Goal: Task Accomplishment & Management: Use online tool/utility

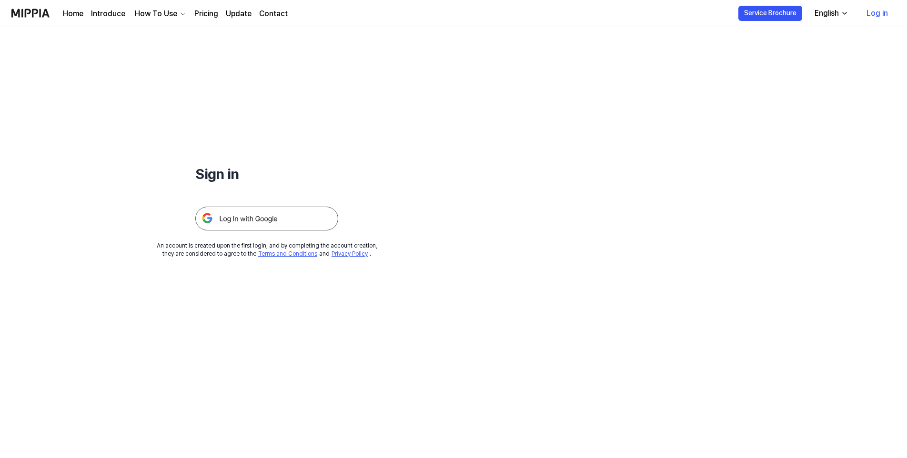
click at [280, 219] on img at bounding box center [266, 219] width 143 height 24
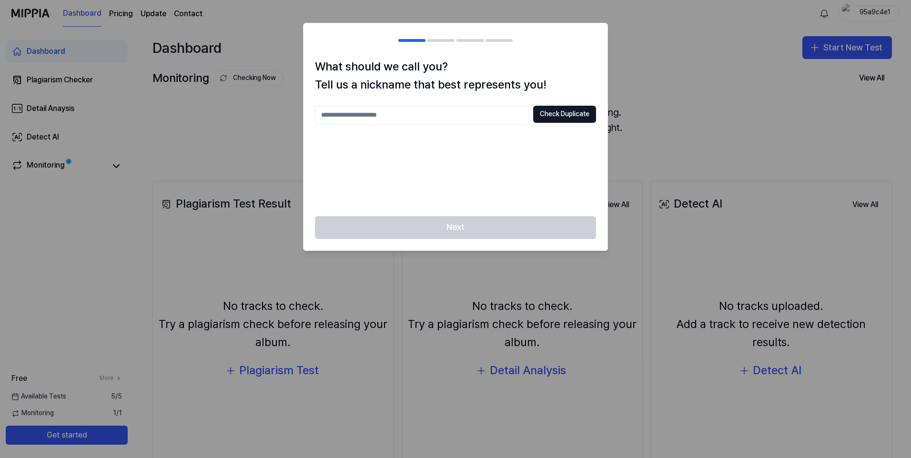
click at [424, 116] on input "text" at bounding box center [422, 115] width 214 height 19
type input "*"
type input "***"
click at [564, 117] on button "Check Duplicate" at bounding box center [564, 114] width 63 height 17
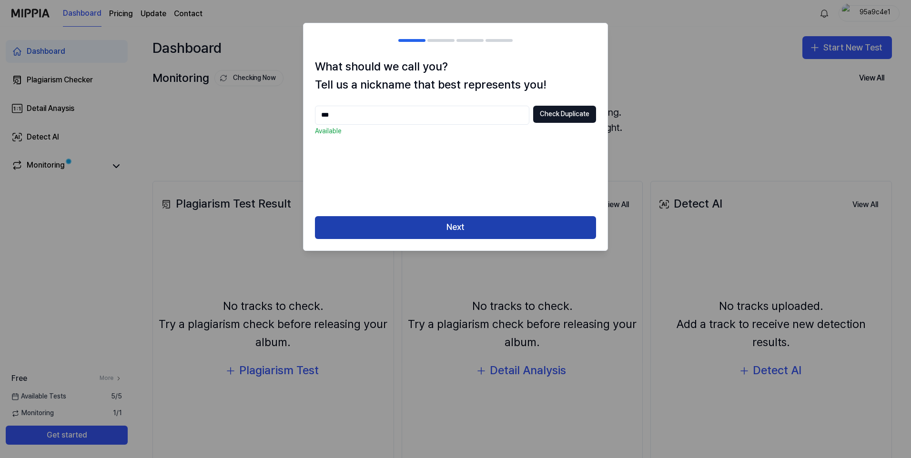
click at [455, 221] on button "Next" at bounding box center [455, 227] width 281 height 23
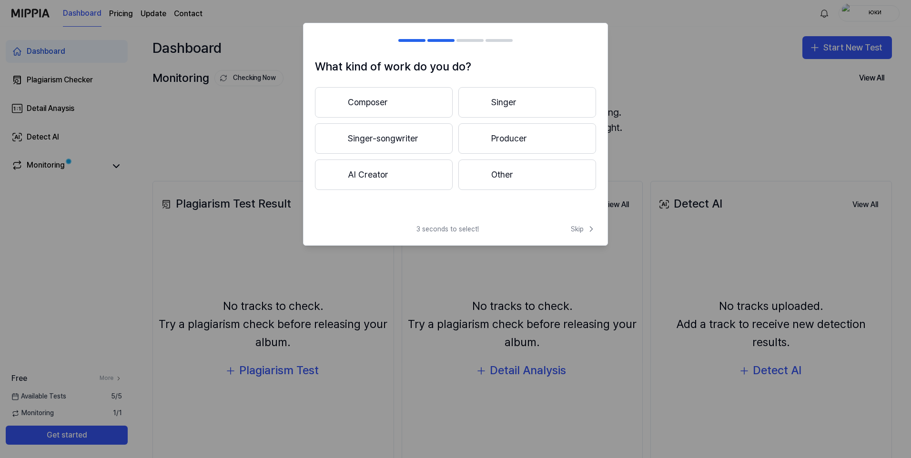
click at [419, 184] on button "AI Creator" at bounding box center [384, 175] width 138 height 30
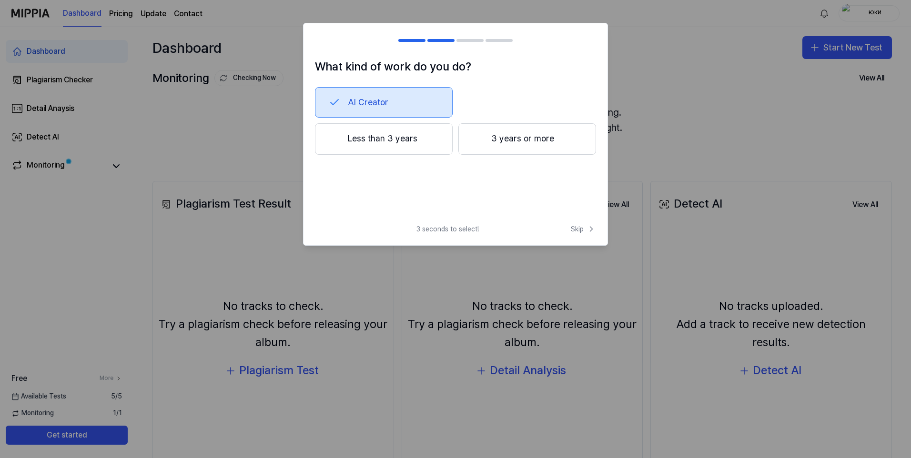
click at [443, 142] on button "Less than 3 years" at bounding box center [384, 138] width 138 height 31
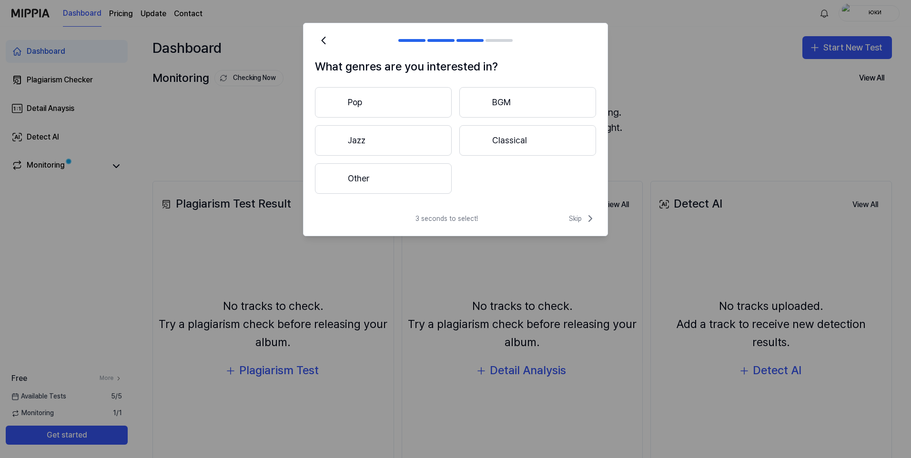
click at [419, 167] on button "Other" at bounding box center [383, 178] width 137 height 30
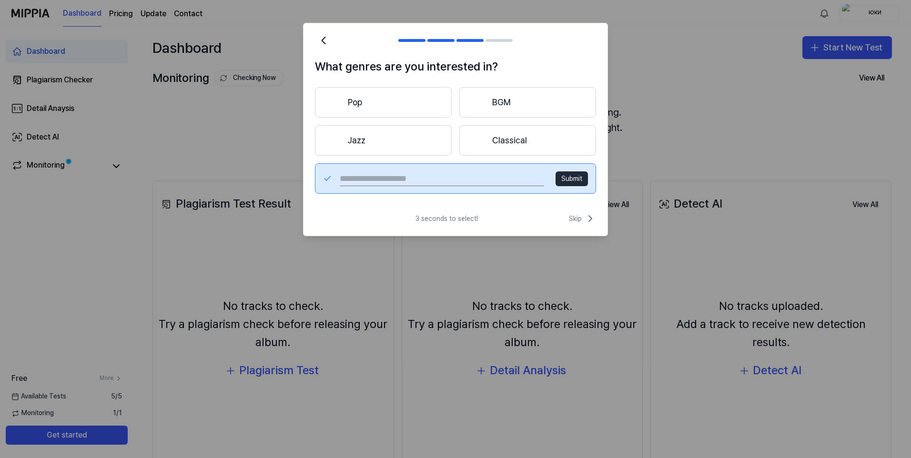
click at [572, 181] on button "Submit" at bounding box center [571, 178] width 32 height 15
click at [576, 222] on span "Skip" at bounding box center [582, 218] width 27 height 11
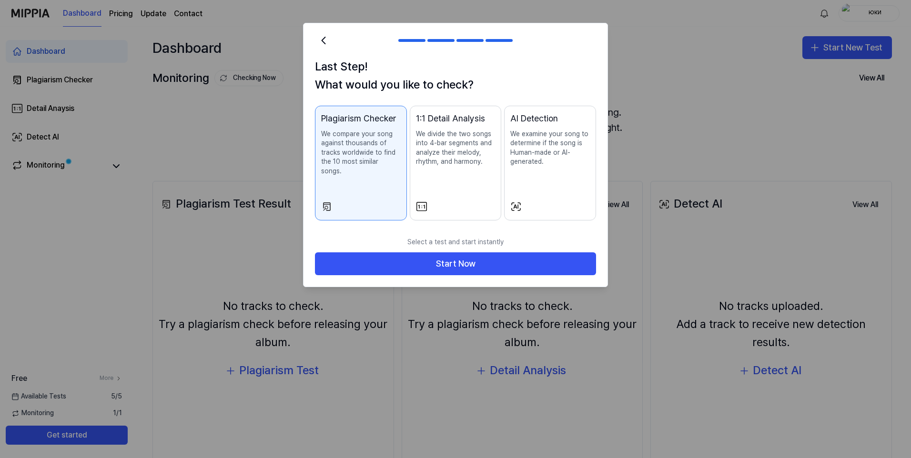
click at [533, 181] on div "AI Detection We examine your song to determine if the song is Human-made or AI-…" at bounding box center [550, 149] width 80 height 74
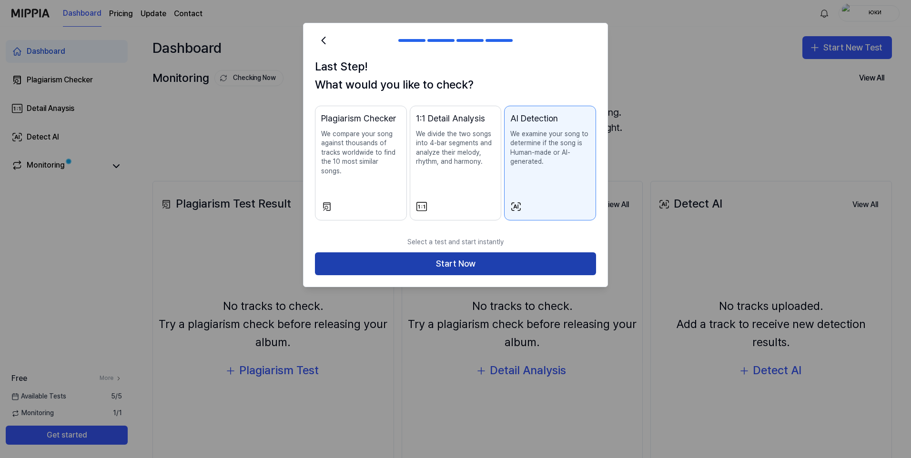
click at [488, 252] on button "Start Now" at bounding box center [455, 263] width 281 height 23
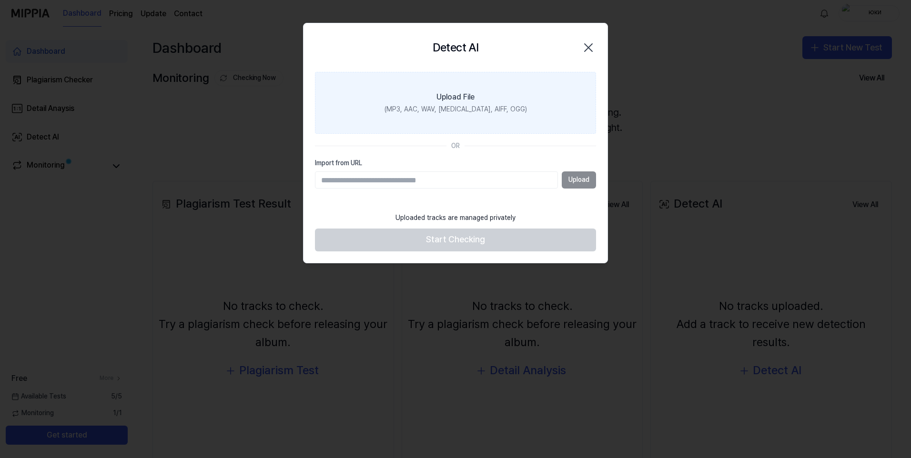
click at [469, 91] on div "Upload File" at bounding box center [455, 96] width 38 height 11
click at [0, 0] on input "Upload File (MP3, AAC, WAV, FLAC, AIFF, OGG)" at bounding box center [0, 0] width 0 height 0
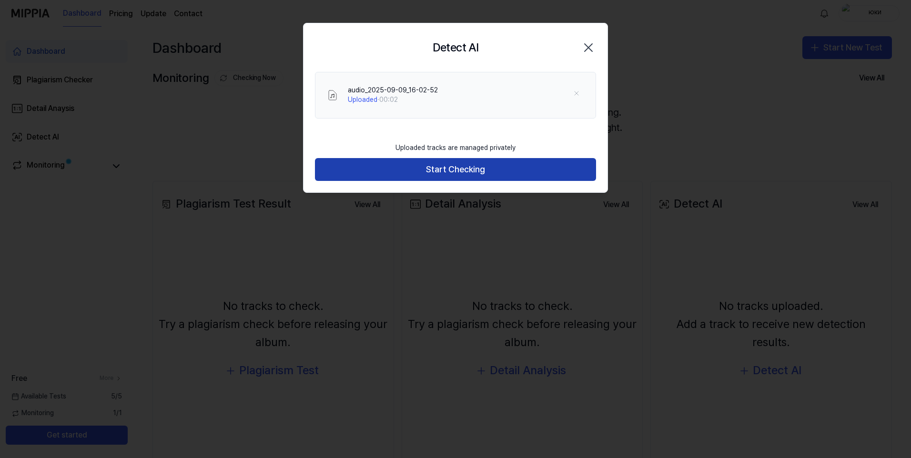
click at [419, 168] on button "Start Checking" at bounding box center [455, 169] width 281 height 23
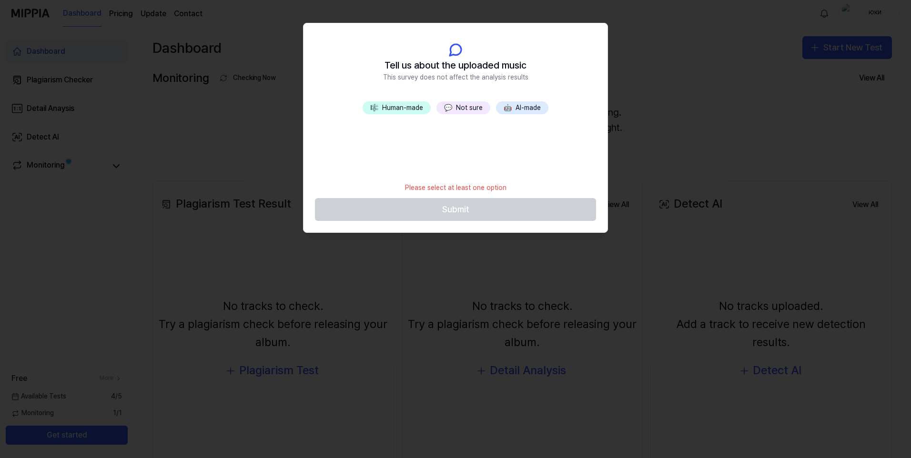
click at [449, 110] on span "💬" at bounding box center [448, 108] width 8 height 8
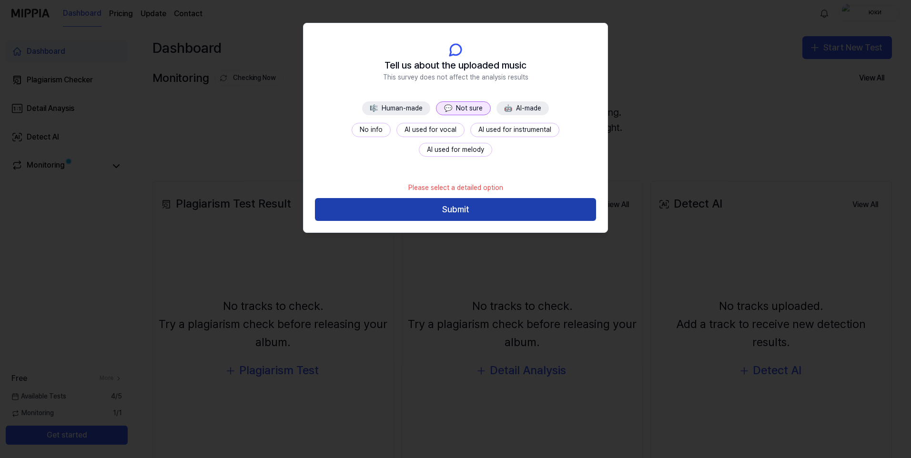
click at [466, 213] on button "Submit" at bounding box center [455, 209] width 281 height 23
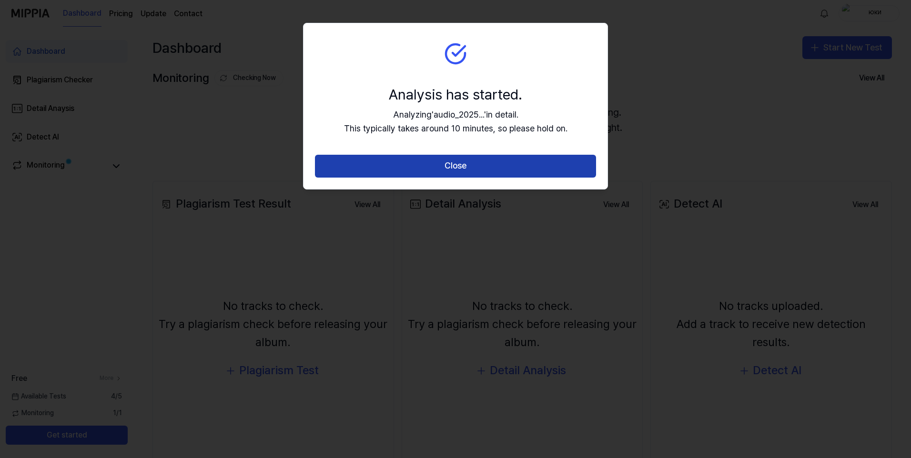
click at [453, 168] on button "Close" at bounding box center [455, 166] width 281 height 23
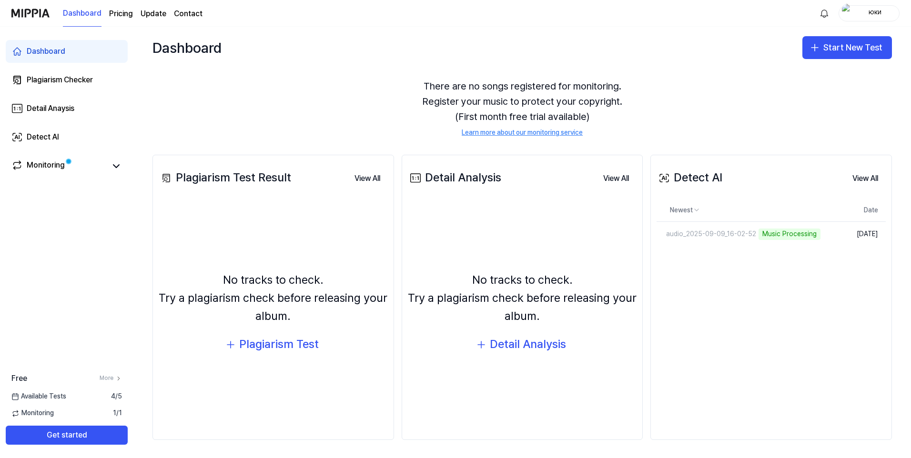
scroll to position [27, 0]
click at [827, 50] on button "Start New Test" at bounding box center [847, 47] width 90 height 23
click at [820, 108] on div "Detect AI" at bounding box center [813, 108] width 28 height 10
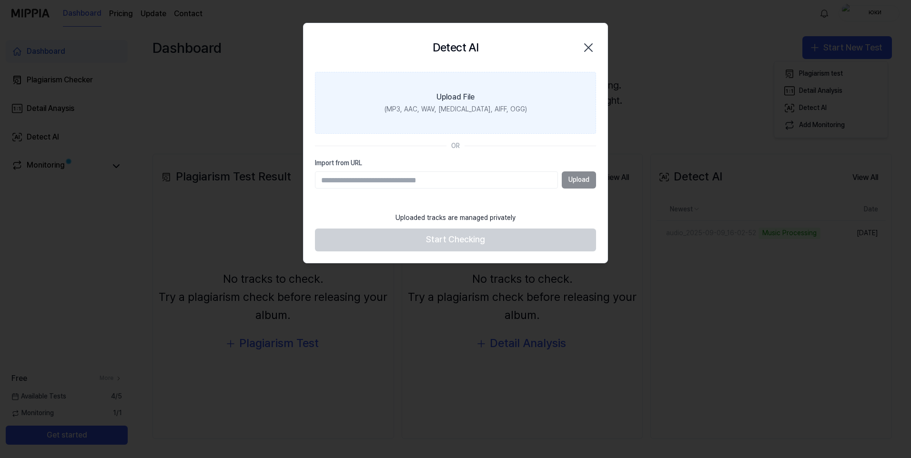
click at [480, 122] on label "Upload File (MP3, AAC, WAV, FLAC, AIFF, OGG)" at bounding box center [455, 103] width 281 height 62
click at [0, 0] on input "Upload File (MP3, AAC, WAV, FLAC, AIFF, OGG)" at bounding box center [0, 0] width 0 height 0
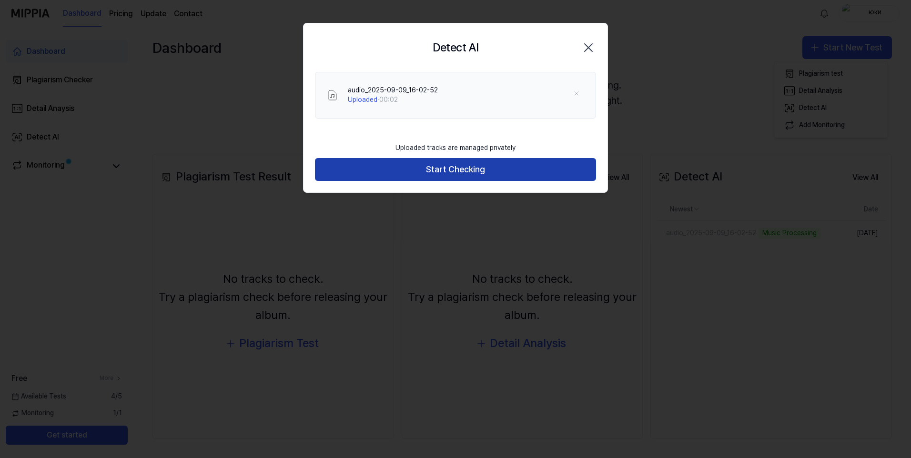
click at [469, 163] on button "Start Checking" at bounding box center [455, 169] width 281 height 23
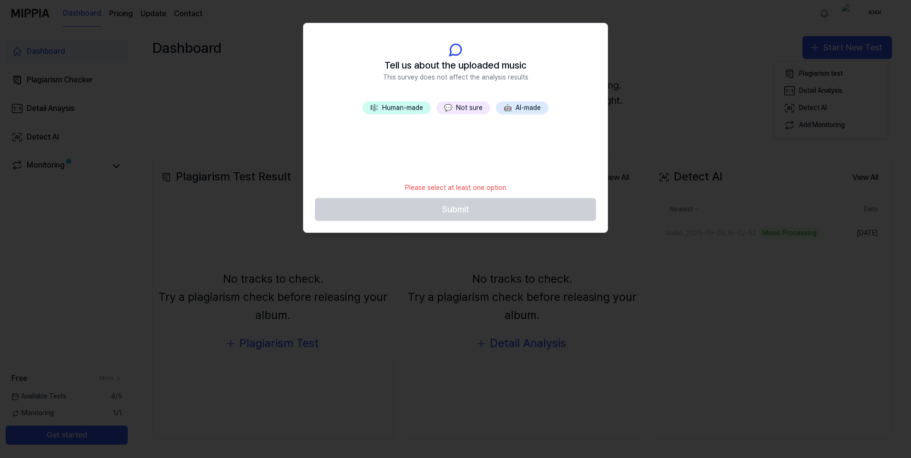
click at [412, 104] on button "🎼 Human-made" at bounding box center [396, 107] width 68 height 13
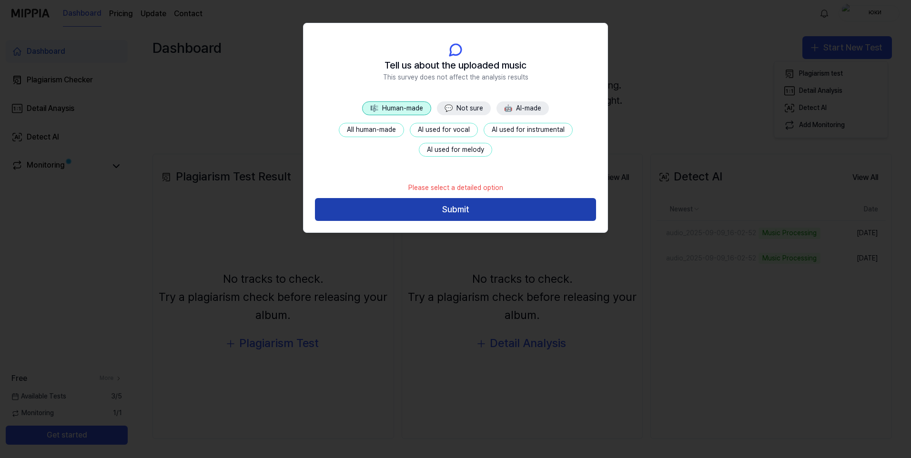
click at [481, 208] on button "Submit" at bounding box center [455, 209] width 281 height 23
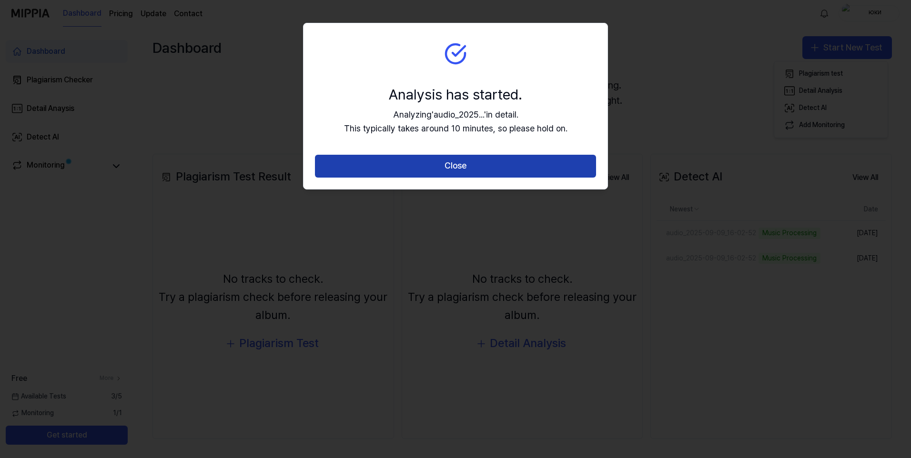
click at [499, 167] on button "Close" at bounding box center [455, 166] width 281 height 23
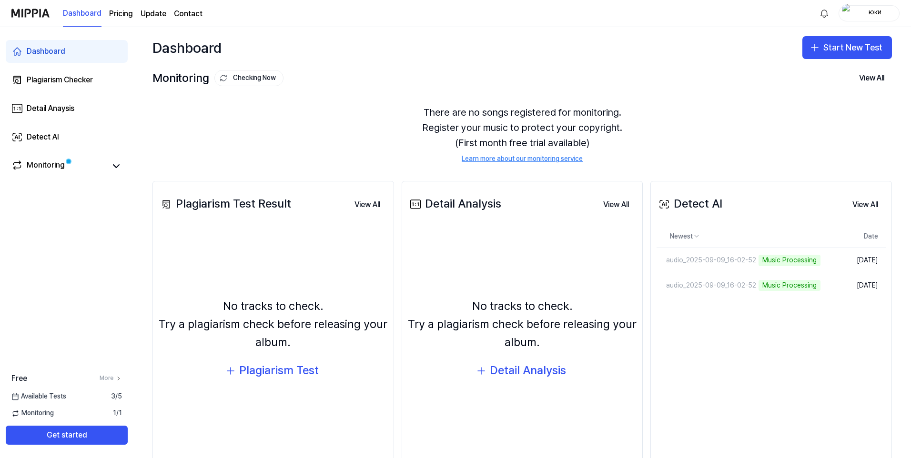
drag, startPoint x: 0, startPoint y: 0, endPoint x: 574, endPoint y: 121, distance: 587.1
click at [574, 121] on div "There are no songs registered for monitoring. Register your music to protect yo…" at bounding box center [521, 134] width 739 height 82
click at [637, 144] on div "There are no songs registered for monitoring. Register your music to protect yo…" at bounding box center [521, 134] width 739 height 82
click at [748, 261] on div "Music Processing" at bounding box center [755, 260] width 62 height 11
click at [682, 260] on div "audio_2025-09-09_16-02-52" at bounding box center [688, 261] width 65 height 10
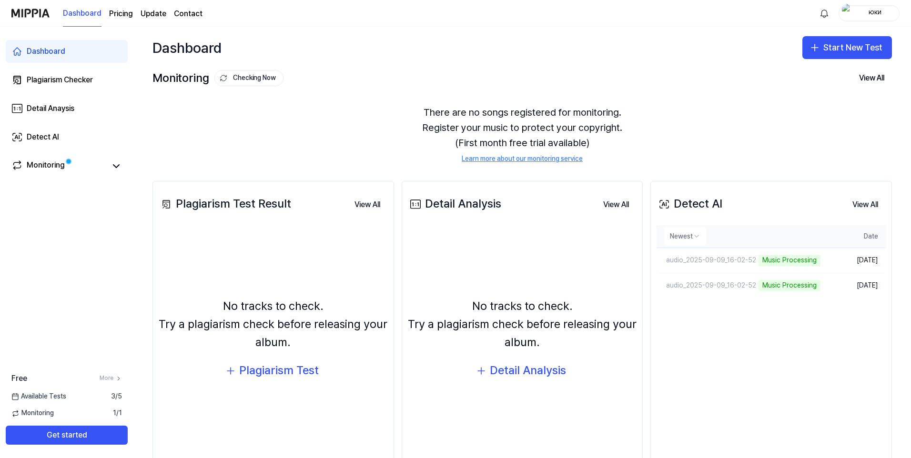
click at [686, 233] on html "Dashboard Pricing Update Contact юки Dashboard Plagiarism Checker Detail Anaysi…" at bounding box center [455, 229] width 911 height 458
click at [707, 265] on div "audio_2025-09-09_16-02-52 Music Processing" at bounding box center [721, 260] width 130 height 11
click at [286, 368] on div "Plagiarism Test" at bounding box center [279, 370] width 80 height 18
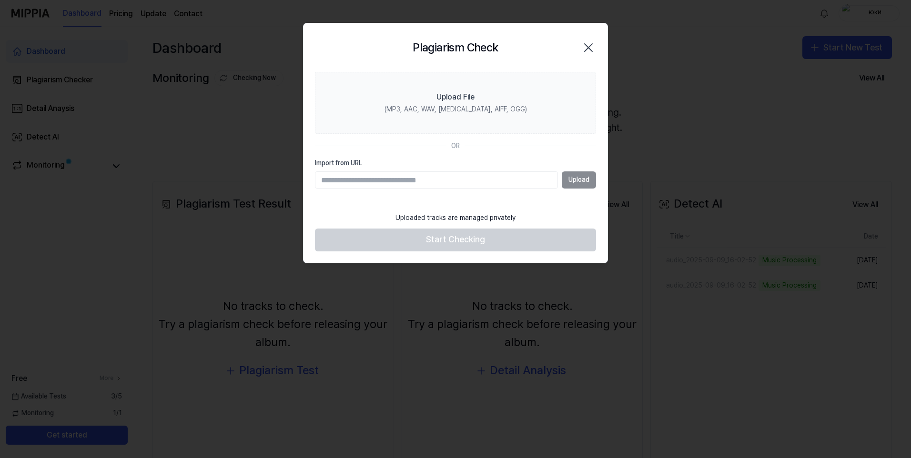
click at [588, 45] on icon "button" at bounding box center [588, 47] width 15 height 15
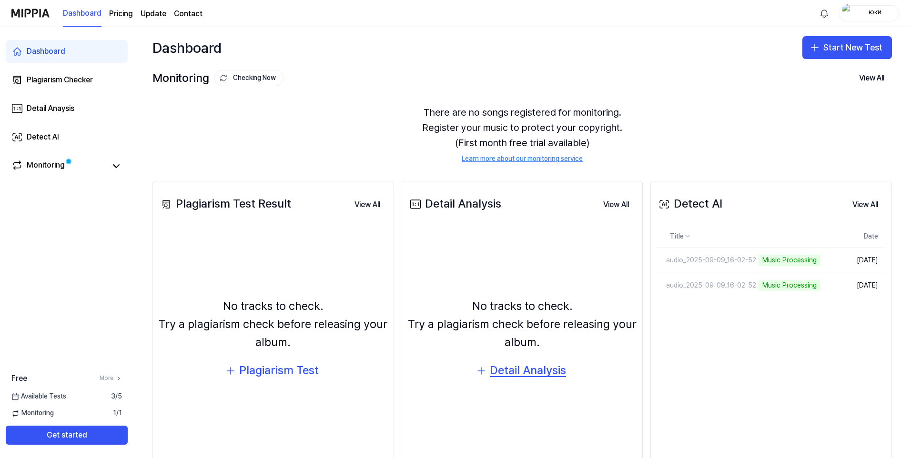
click at [539, 376] on div "Detail Analysis" at bounding box center [528, 370] width 76 height 18
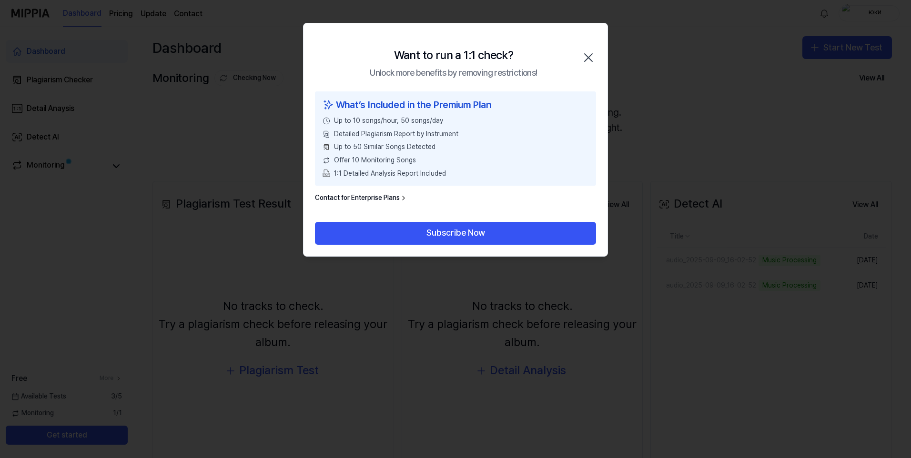
click at [588, 56] on icon "button" at bounding box center [588, 57] width 15 height 15
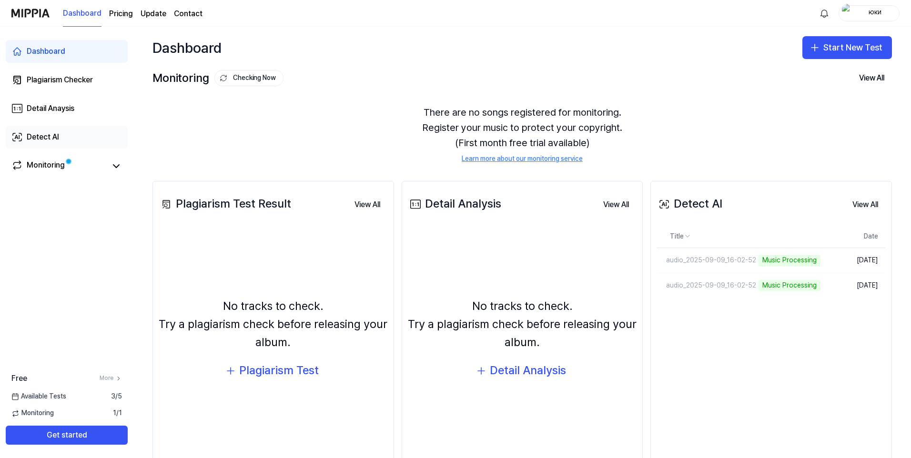
click at [78, 136] on link "Detect AI" at bounding box center [67, 137] width 122 height 23
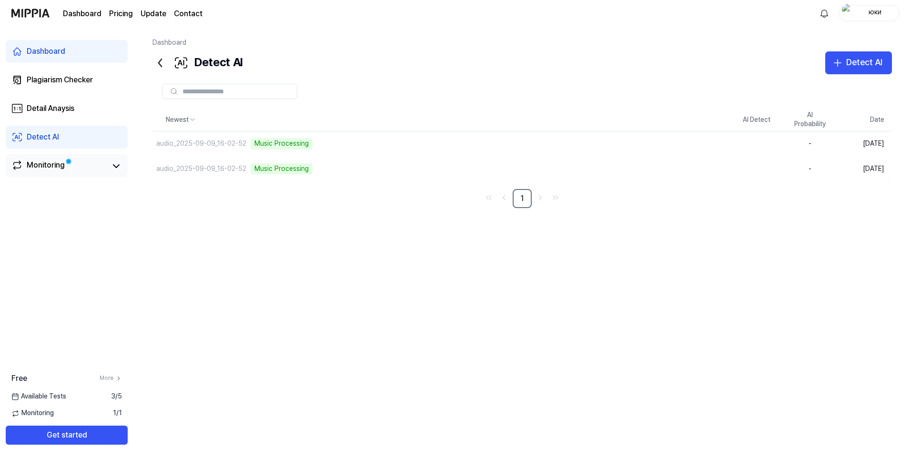
click at [66, 161] on span at bounding box center [69, 162] width 6 height 6
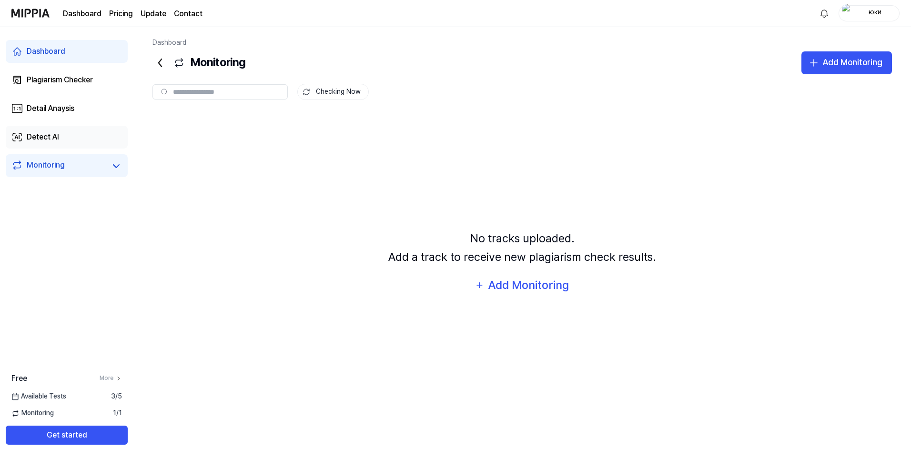
click at [68, 133] on link "Detect AI" at bounding box center [67, 137] width 122 height 23
click at [68, 91] on link "Plagiarism Checker" at bounding box center [67, 80] width 122 height 23
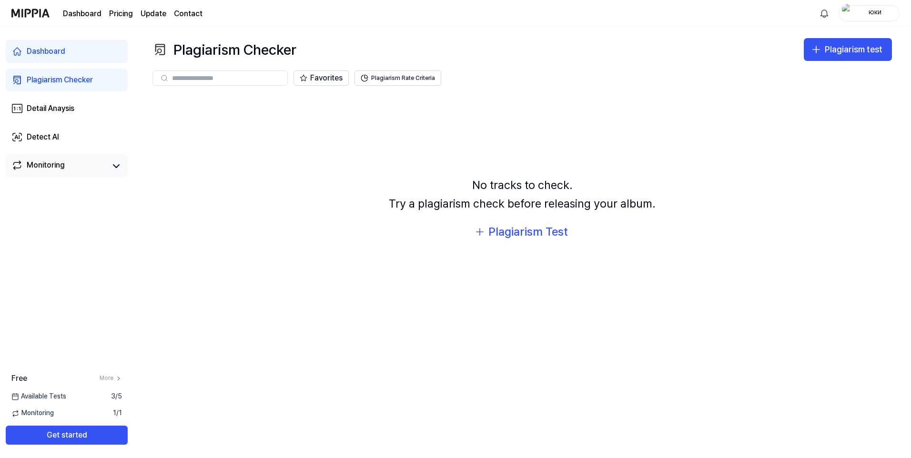
click at [65, 60] on link "Dashboard" at bounding box center [67, 51] width 122 height 23
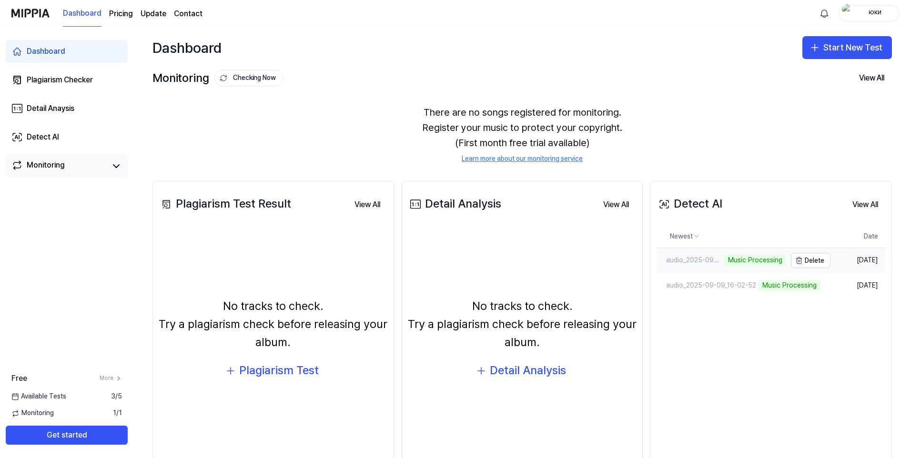
click at [725, 263] on div "Music Processing" at bounding box center [755, 260] width 62 height 11
click at [30, 143] on link "Detect AI" at bounding box center [67, 137] width 122 height 23
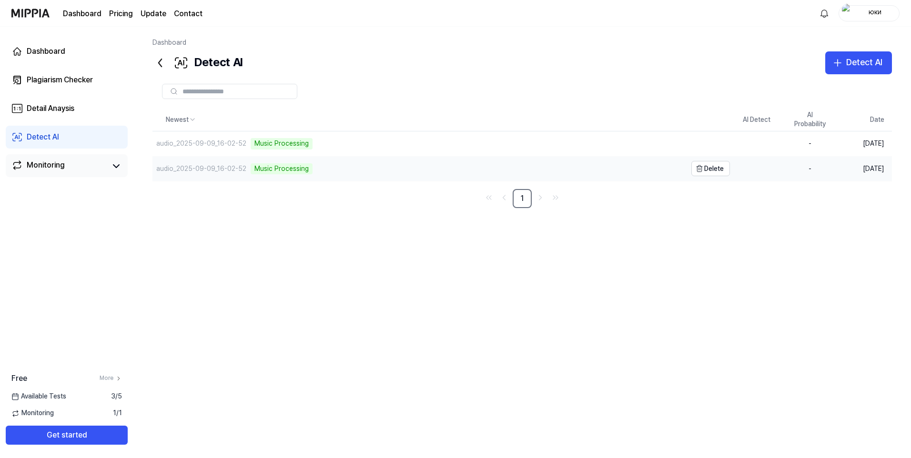
click at [265, 171] on div "Music Processing" at bounding box center [282, 168] width 62 height 11
click at [280, 170] on div "Music Processing" at bounding box center [282, 168] width 62 height 11
click at [193, 119] on html "Dashboard Pricing Update Contact юки Dashboard Plagiarism Checker Detail Anaysi…" at bounding box center [455, 229] width 911 height 458
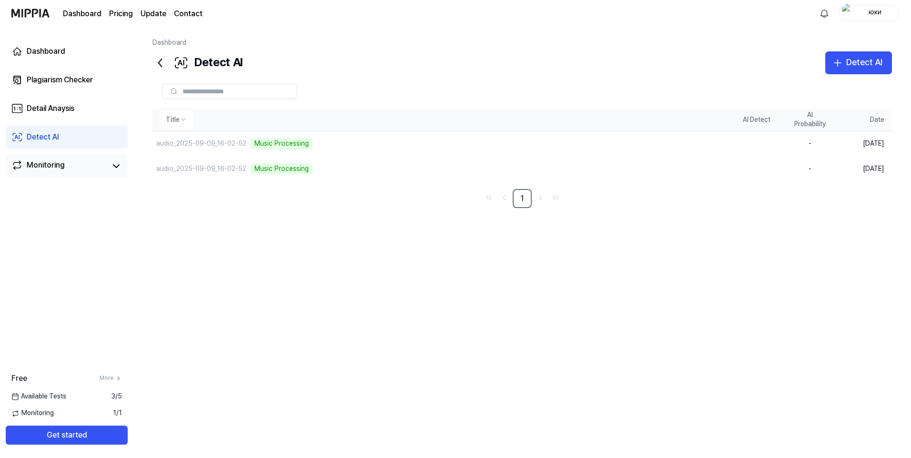
click at [190, 122] on html "Dashboard Pricing Update Contact юки Dashboard Plagiarism Checker Detail Anaysi…" at bounding box center [455, 229] width 911 height 458
click at [524, 199] on link "1" at bounding box center [521, 198] width 19 height 19
drag, startPoint x: 279, startPoint y: 145, endPoint x: 311, endPoint y: 144, distance: 31.4
click at [311, 144] on div "audio_2025-09-09_16-02-52 Music Processing" at bounding box center [419, 143] width 534 height 25
drag, startPoint x: 271, startPoint y: 141, endPoint x: 231, endPoint y: 144, distance: 40.1
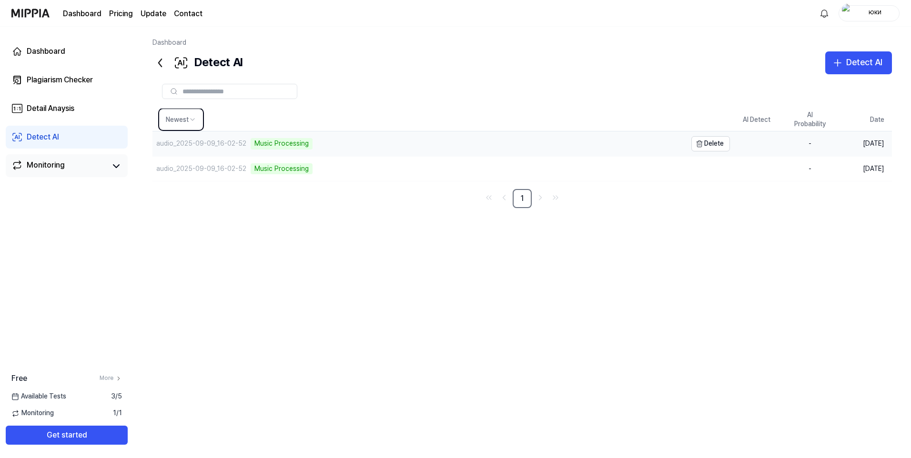
click at [236, 143] on div "audio_2025-09-09_16-02-52 Music Processing" at bounding box center [232, 143] width 160 height 11
drag, startPoint x: 231, startPoint y: 144, endPoint x: 209, endPoint y: 149, distance: 22.5
click at [209, 149] on div "audio_2025-09-09_16-02-52 Music Processing" at bounding box center [232, 143] width 160 height 11
click at [82, 161] on link "Monitoring" at bounding box center [58, 166] width 95 height 13
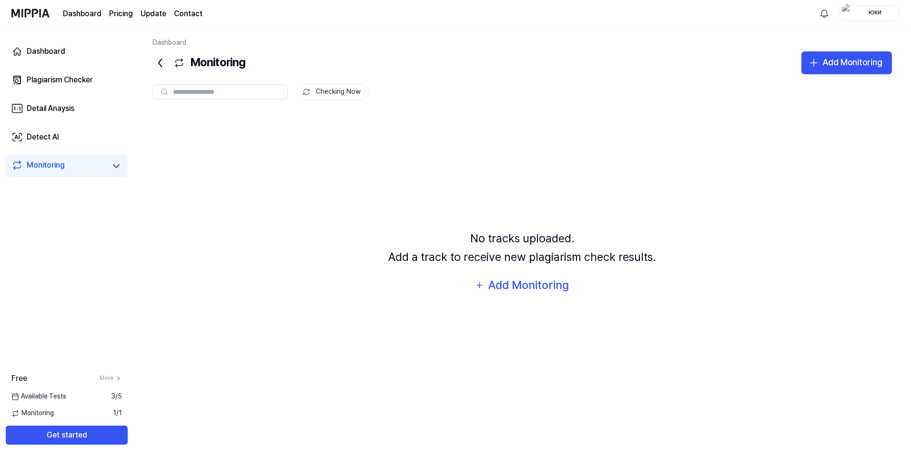
click at [100, 150] on div "Dashboard Plagiarism Checker Detail Anaysis Detect AI Monitoring" at bounding box center [66, 109] width 133 height 164
click at [539, 281] on div "Add Monitoring" at bounding box center [528, 285] width 82 height 18
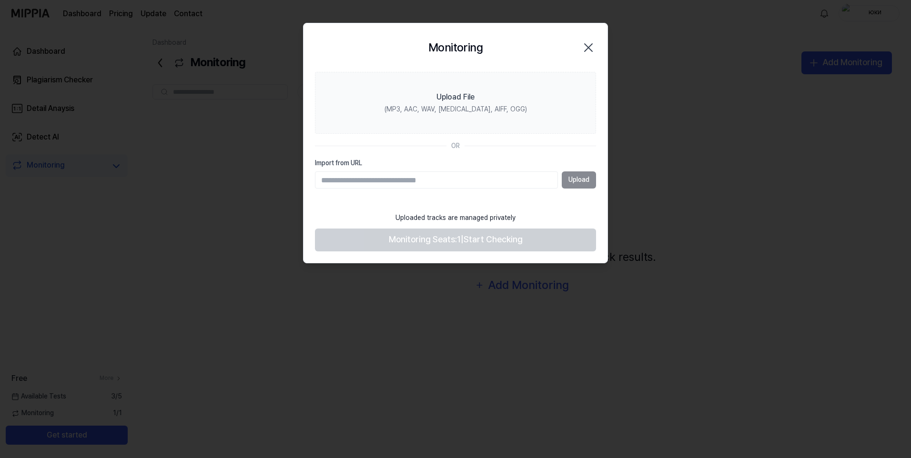
click at [590, 47] on icon "button" at bounding box center [588, 47] width 15 height 15
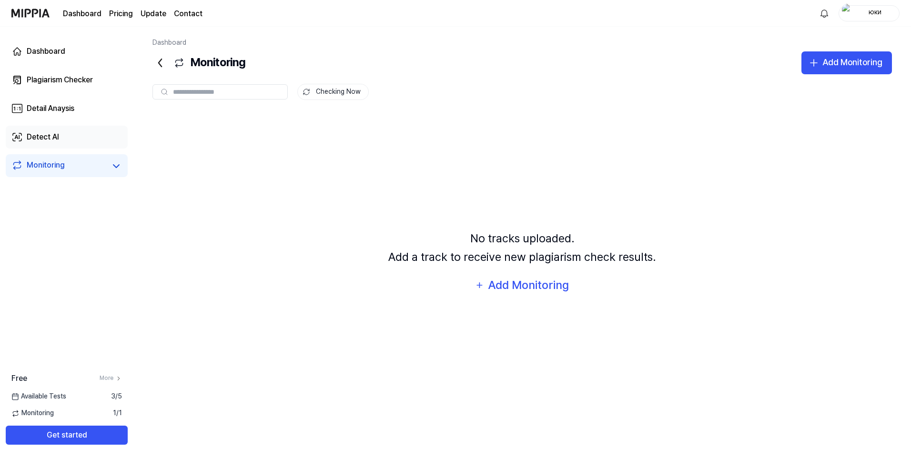
click at [37, 128] on link "Detect AI" at bounding box center [67, 137] width 122 height 23
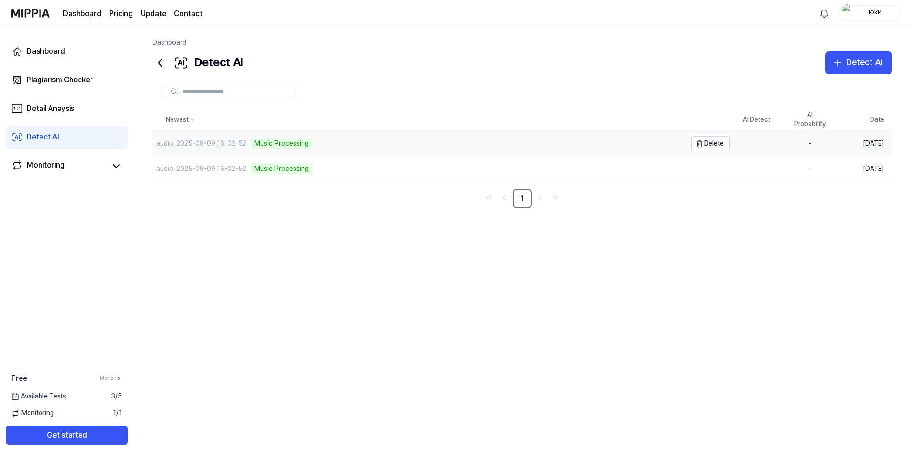
click at [285, 155] on div "audio_2025-09-09_16-02-52 Music Processing" at bounding box center [419, 143] width 534 height 25
click at [754, 121] on th "AI Detect" at bounding box center [756, 120] width 53 height 23
click at [89, 437] on button "Get started" at bounding box center [67, 435] width 122 height 19
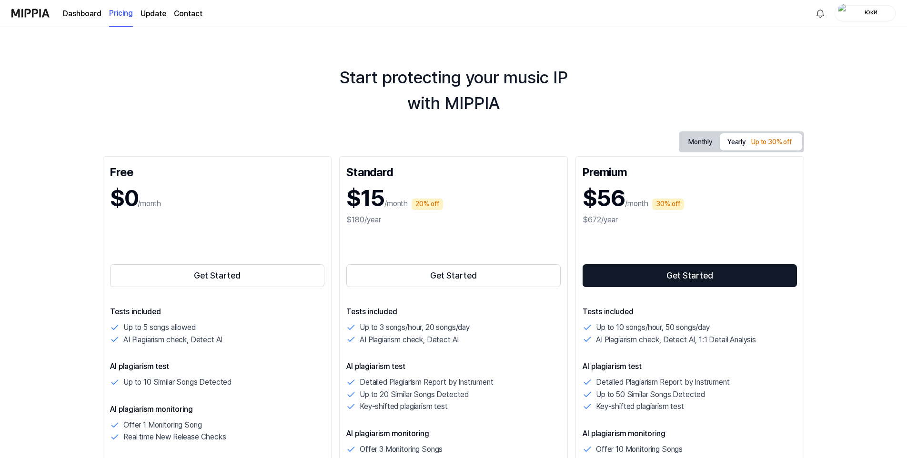
click at [36, 11] on img at bounding box center [30, 13] width 38 height 26
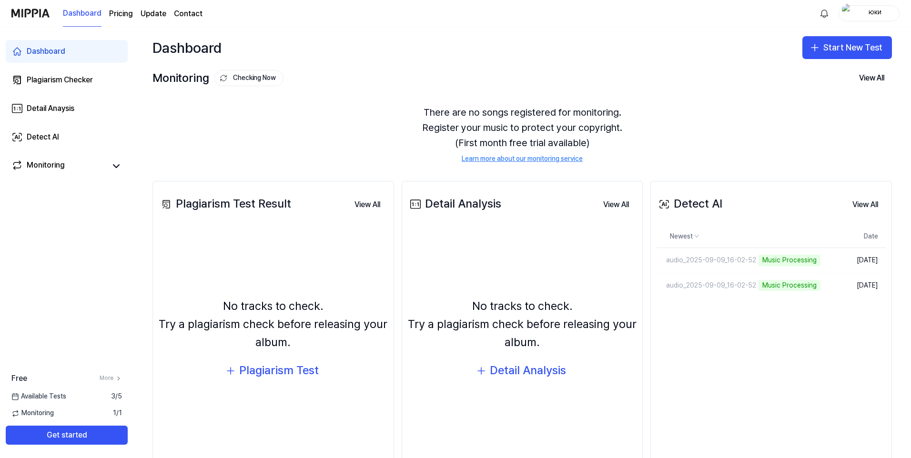
drag, startPoint x: 765, startPoint y: 261, endPoint x: 705, endPoint y: 152, distance: 123.8
click at [765, 261] on div "Music Processing" at bounding box center [789, 260] width 62 height 11
click at [771, 261] on div "Music Processing" at bounding box center [755, 260] width 62 height 11
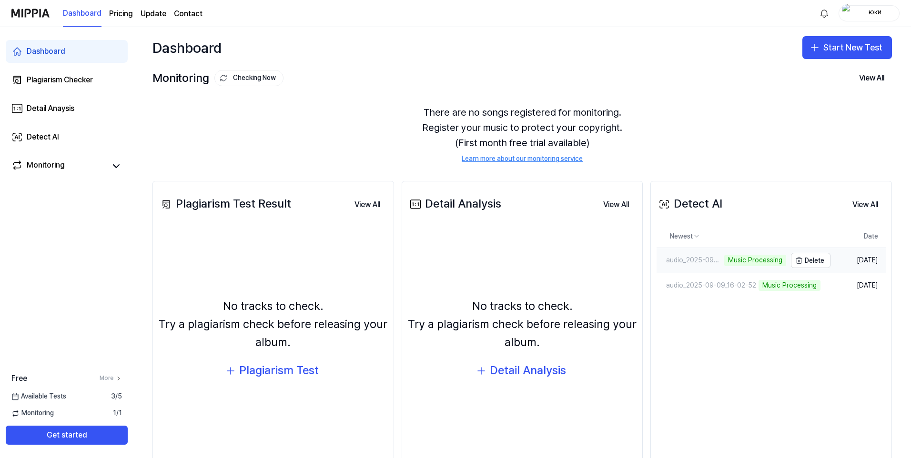
click at [771, 261] on div "Music Processing" at bounding box center [755, 260] width 62 height 11
click at [858, 262] on td "[DATE]" at bounding box center [857, 260] width 55 height 25
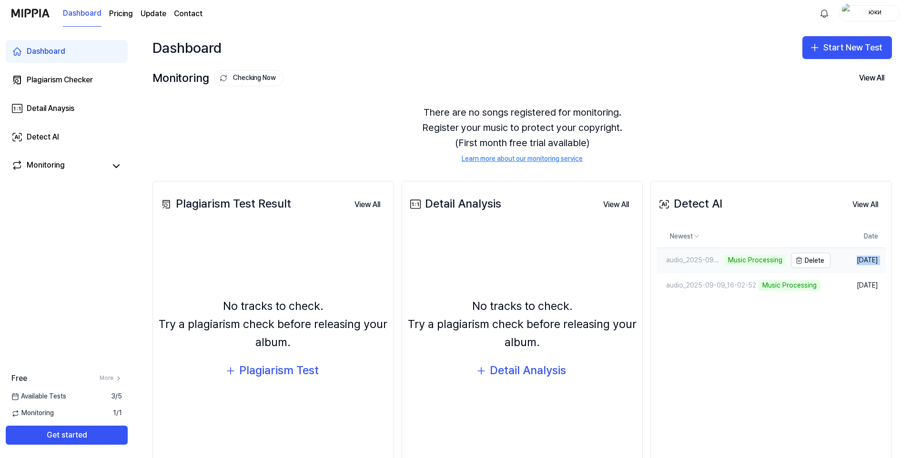
drag, startPoint x: 858, startPoint y: 262, endPoint x: 782, endPoint y: 263, distance: 75.7
click at [783, 263] on td "audio_2025-09-09_16-02-52 Music Processing Delete" at bounding box center [743, 260] width 174 height 25
click at [759, 271] on link "audio_2025-09-09_16-02-52 Music Processing" at bounding box center [721, 260] width 130 height 25
click at [762, 286] on div "Music Processing" at bounding box center [755, 285] width 62 height 11
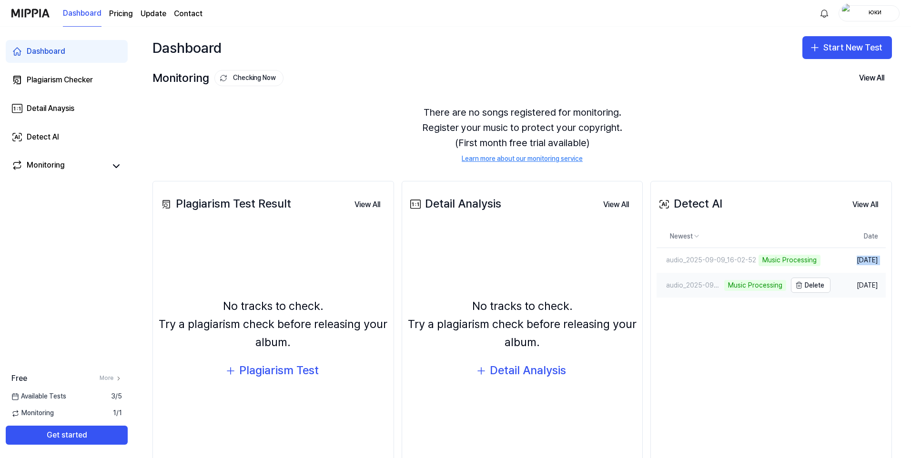
click at [762, 286] on div "Music Processing" at bounding box center [755, 285] width 62 height 11
drag, startPoint x: 762, startPoint y: 286, endPoint x: 735, endPoint y: 264, distance: 34.8
click at [735, 264] on div "audio_2025-09-09_16-02-52 Music Processing" at bounding box center [721, 260] width 130 height 11
